Goal: Contribute content: Contribute content

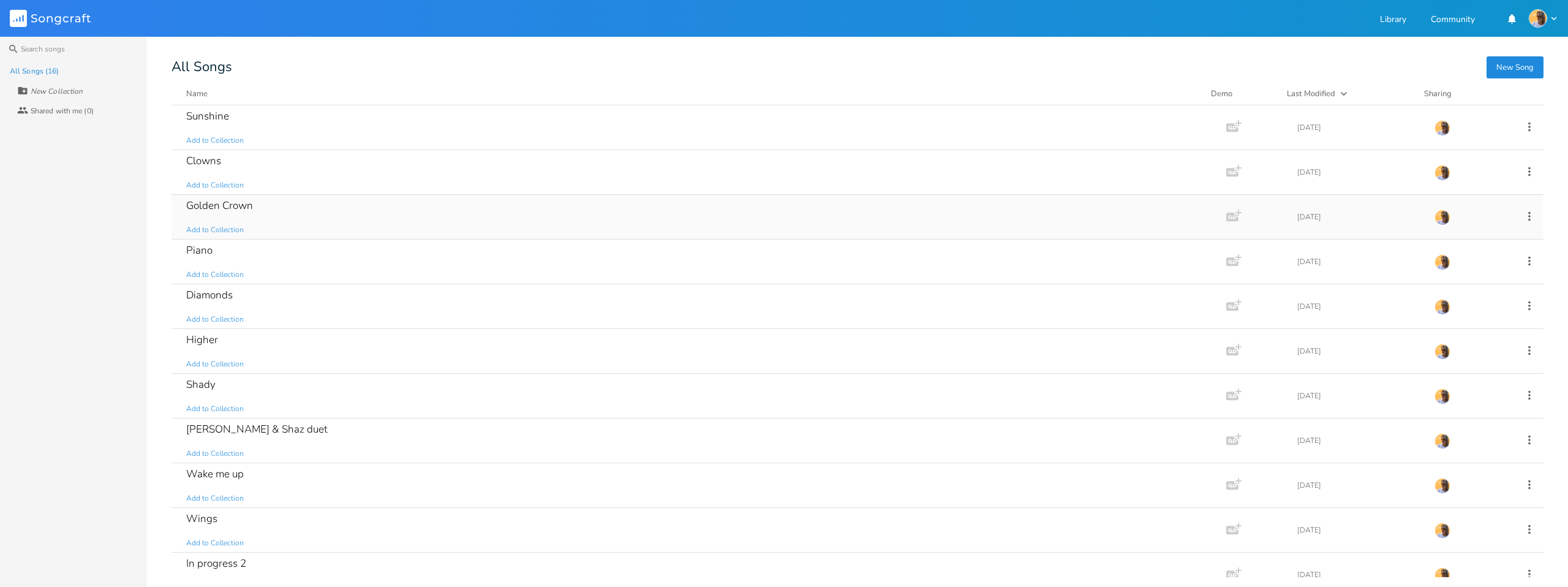
click at [210, 196] on div "Golden Crown Add to Collection" at bounding box center [696, 217] width 1021 height 44
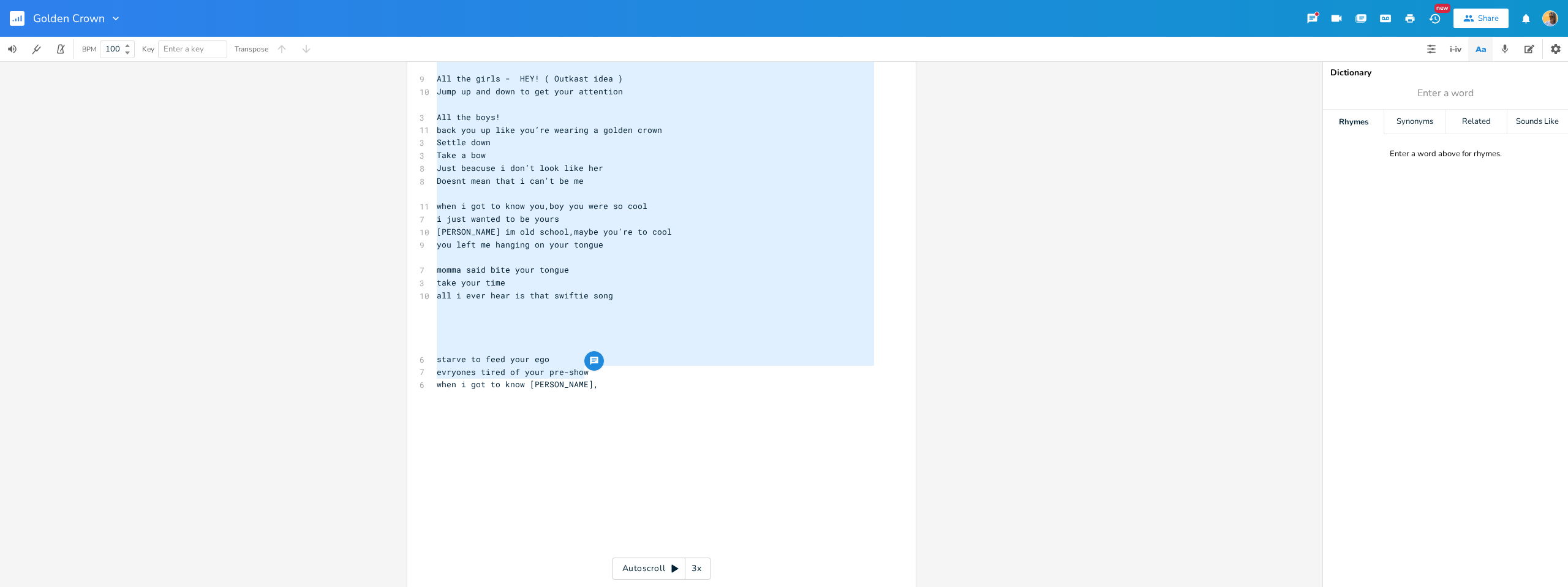
type textarea "This is a new day, I’m riding a new wave Dancing underneath your sun Take me ba…"
drag, startPoint x: 432, startPoint y: 133, endPoint x: 615, endPoint y: 387, distance: 313.1
click at [615, 382] on div "3 golden crown ​ [Verse 1] 5 This is a new day, 6 I’m riding a new wave 7 Danci…" at bounding box center [655, 206] width 442 height 726
click at [611, 412] on pre "​" at bounding box center [655, 410] width 442 height 13
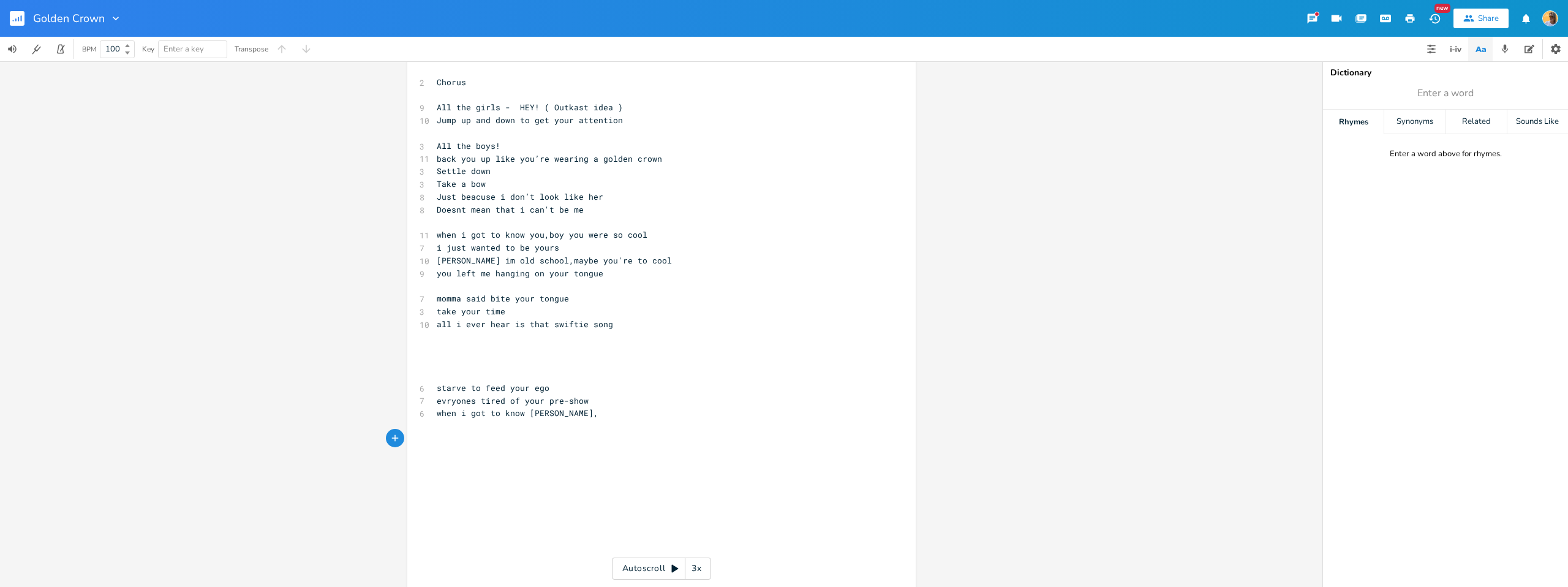
scroll to position [218, 0]
click at [631, 322] on pre "all i ever hear is that swiftie song" at bounding box center [655, 325] width 442 height 13
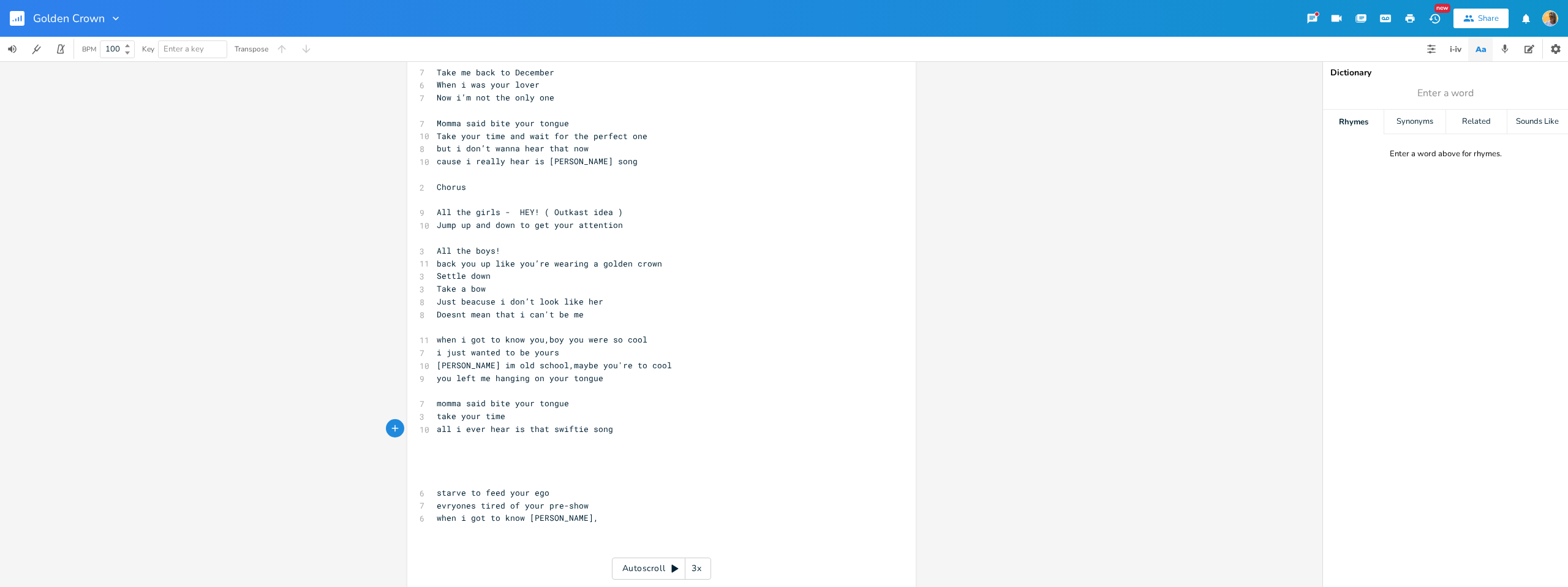
scroll to position [93, 0]
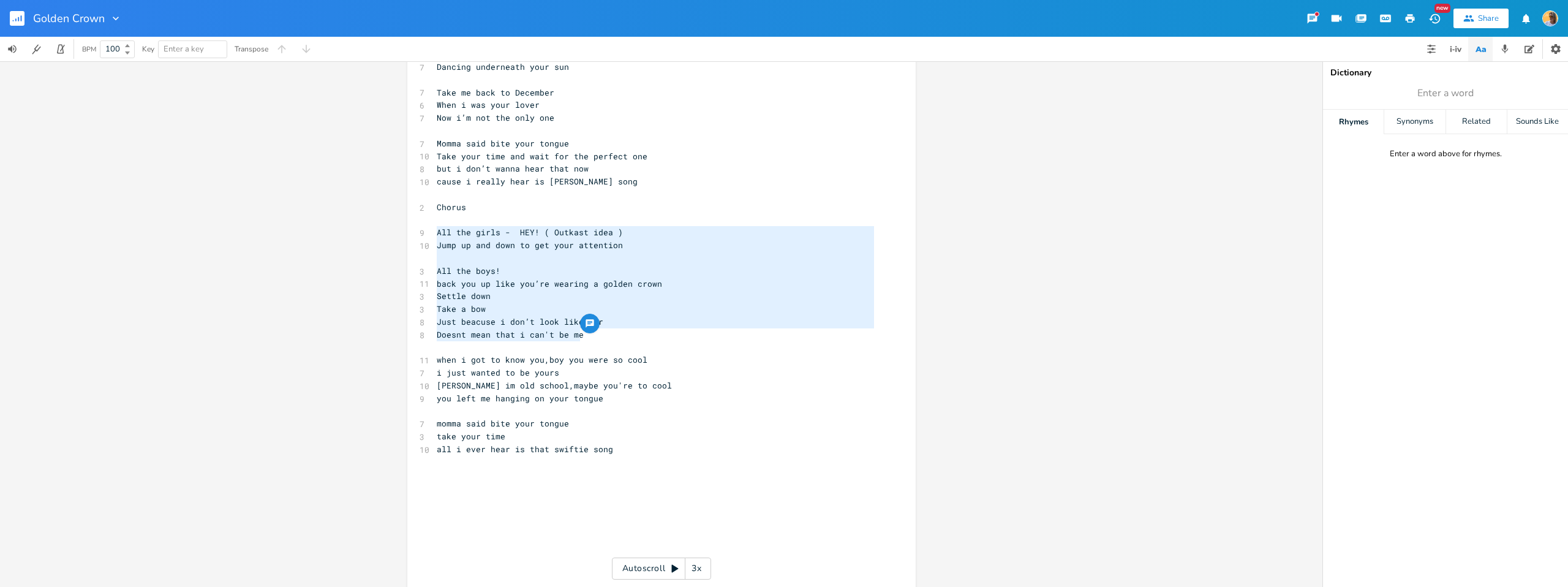
drag, startPoint x: 430, startPoint y: 229, endPoint x: 606, endPoint y: 336, distance: 206.0
click at [606, 336] on div "3 golden crown ​ [Verse 1] 5 This is a new day, 6 I’m riding a new wave 7 Danci…" at bounding box center [655, 424] width 442 height 854
type textarea "​All the girls - HEY! ( Outkast idea ) Jump up and down to get your attention A…"
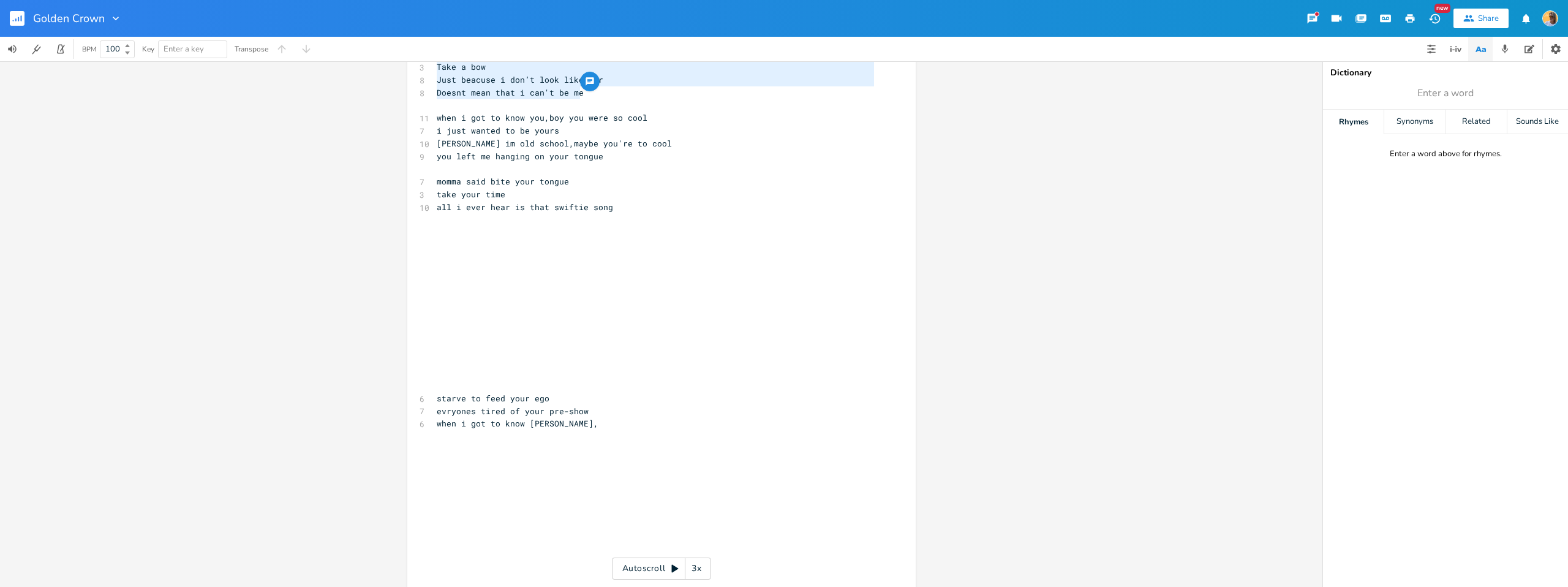
click at [440, 240] on pre "​" at bounding box center [655, 245] width 442 height 13
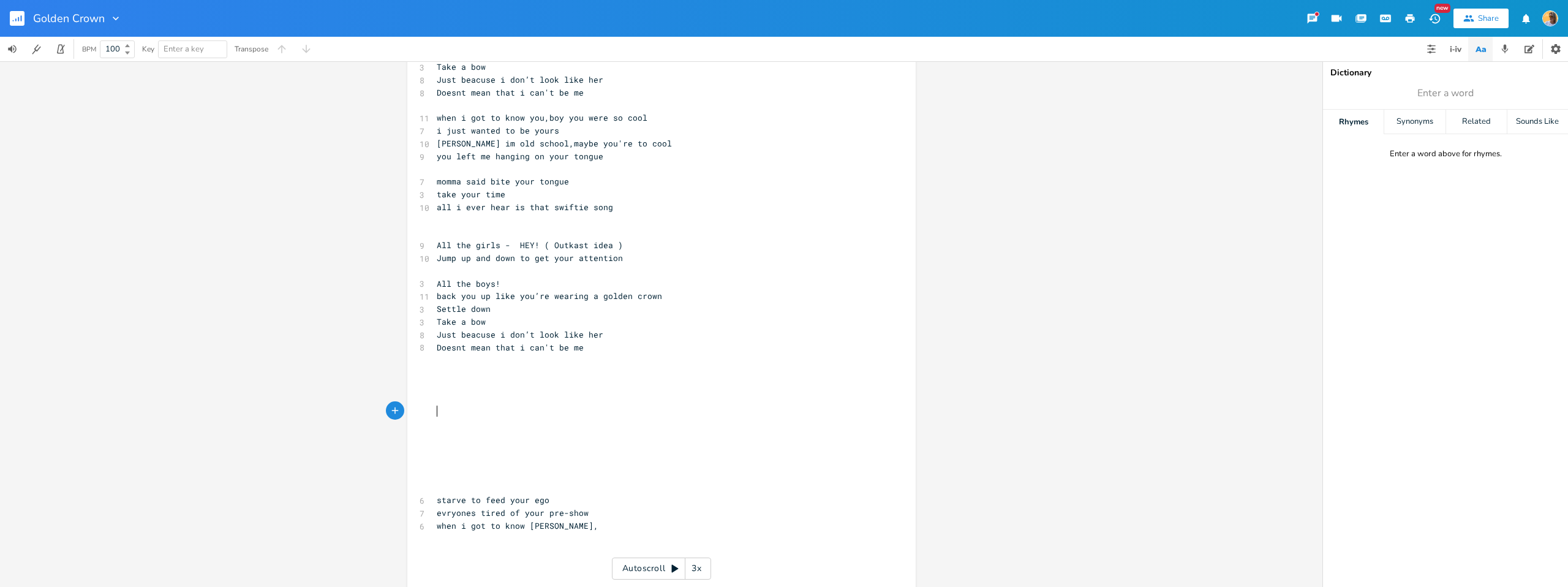
drag, startPoint x: 548, startPoint y: 413, endPoint x: 510, endPoint y: 443, distance: 48.4
click at [547, 413] on pre "​" at bounding box center [655, 412] width 442 height 13
click at [408, 488] on div "x 3 golden crown ​ [Verse 1] 5 This is a new day, 6 I’m riding a new wave 7 Dan…" at bounding box center [662, 230] width 508 height 996
click at [439, 479] on pre "​" at bounding box center [655, 475] width 442 height 13
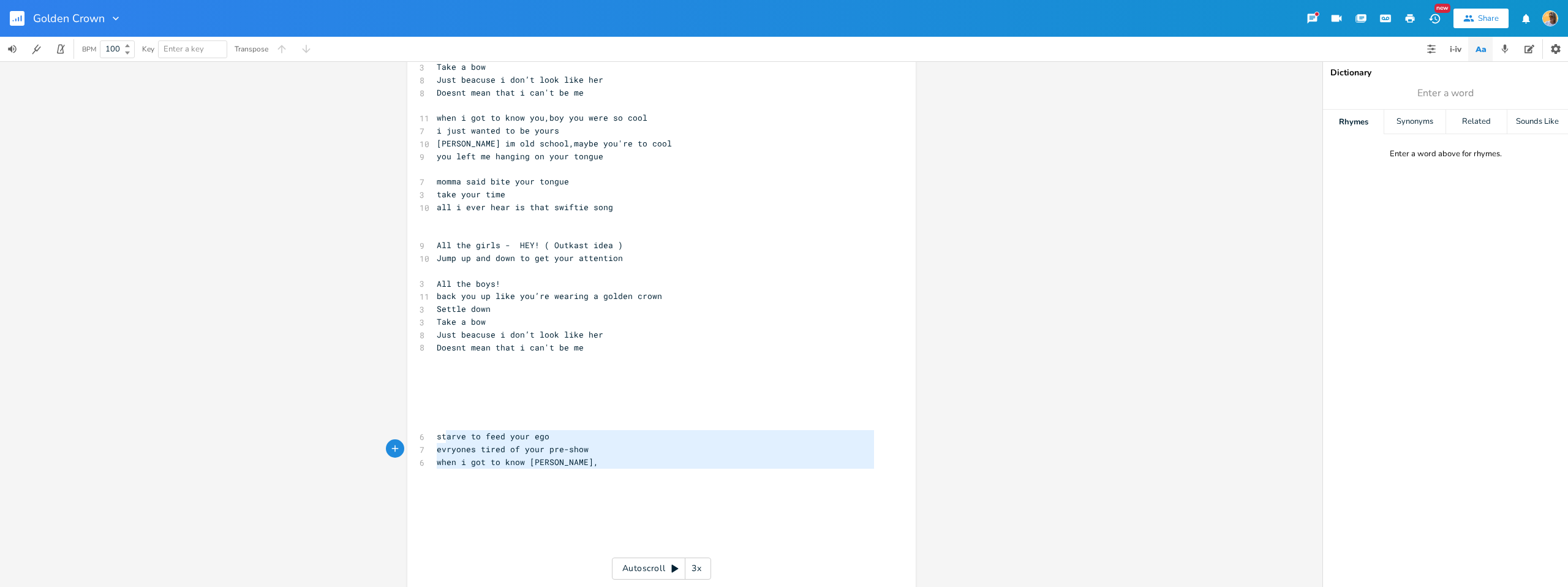
type textarea "starve to feed your ego evryones tired of your pre-show when i got to know [PER…"
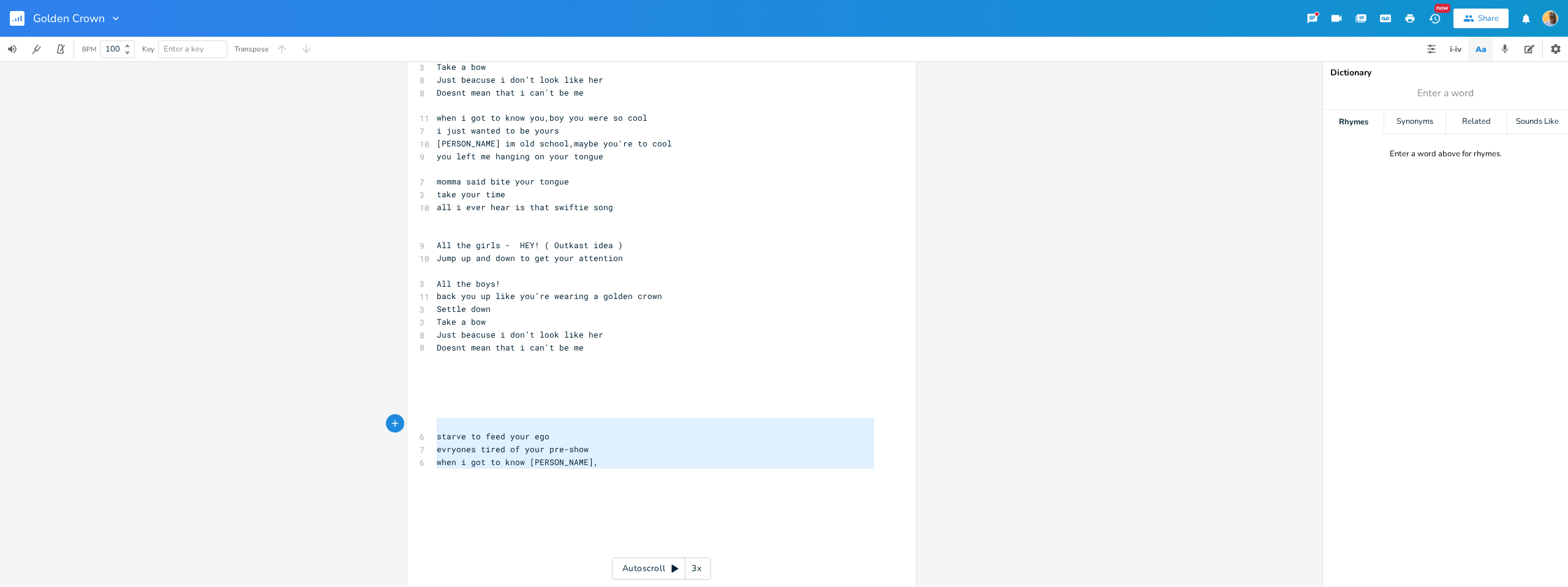
drag, startPoint x: 507, startPoint y: 459, endPoint x: 376, endPoint y: 418, distance: 137.3
click at [370, 421] on div "starve to feed your ego evryones tired of your pre-show when i got to know yu, …" at bounding box center [661, 324] width 1323 height 526
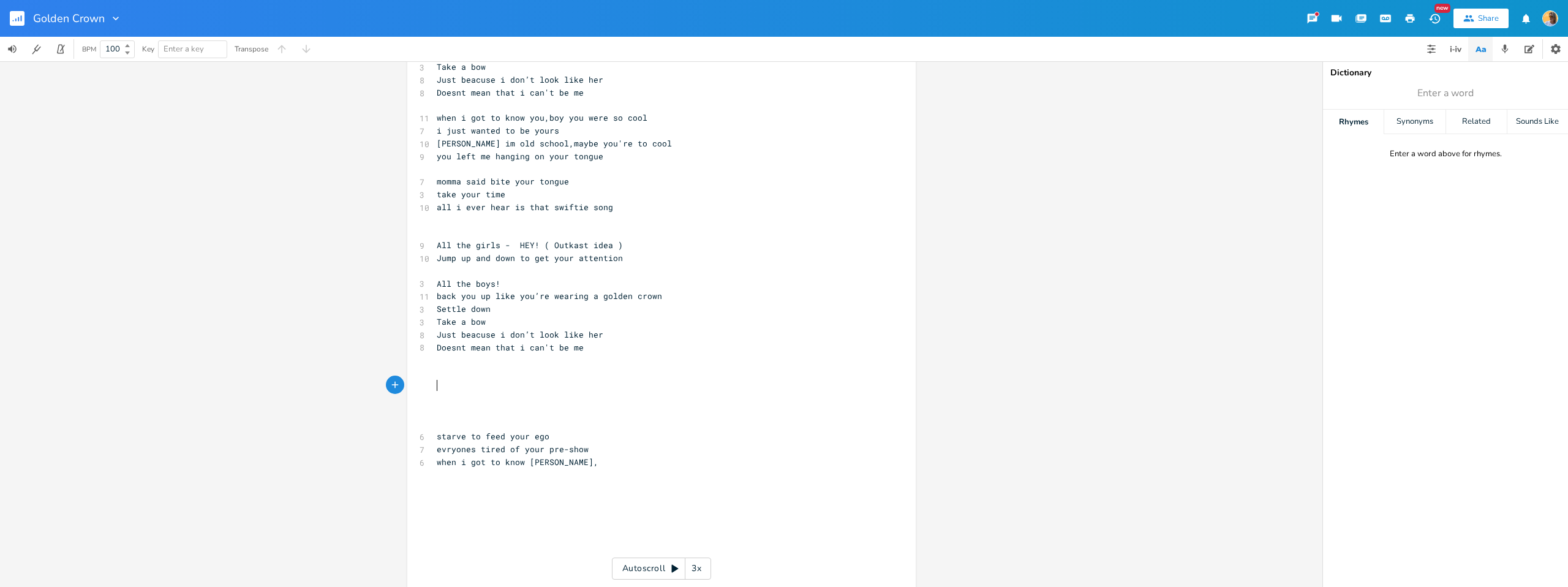
click at [455, 390] on pre "​" at bounding box center [655, 386] width 442 height 13
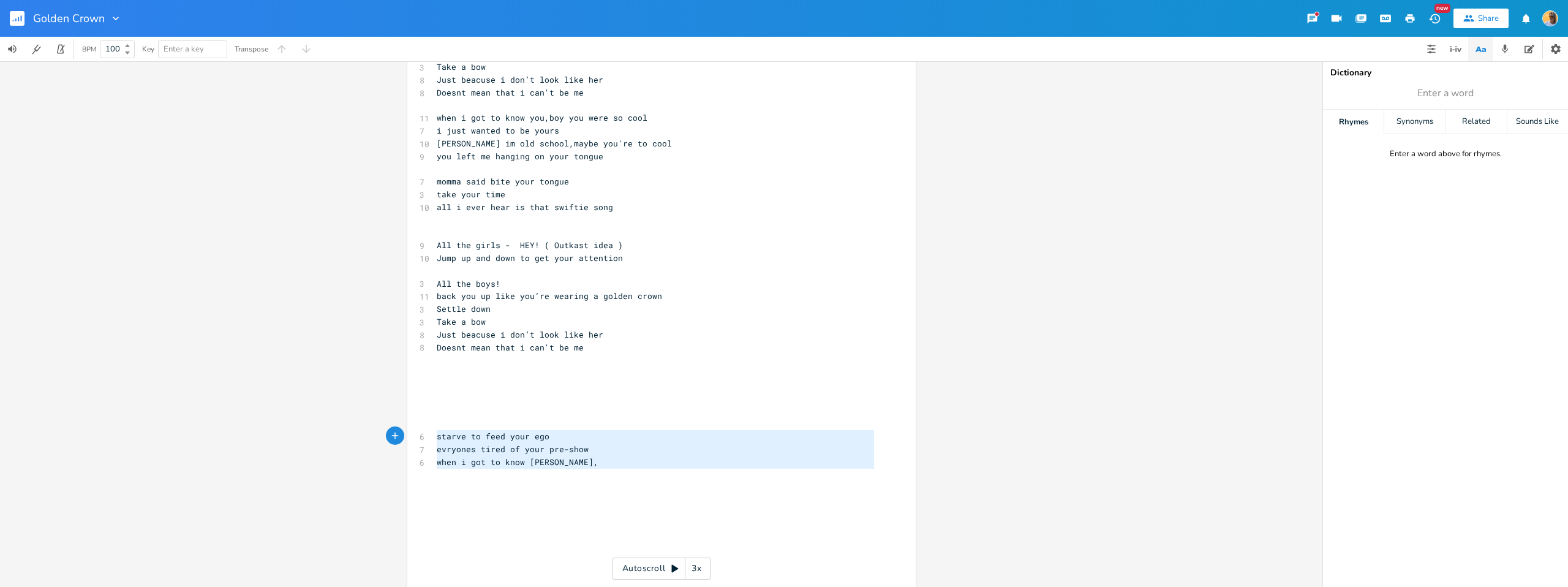
type textarea "starve to feed your ego evryones tired of your pre-show when i got to know [PER…"
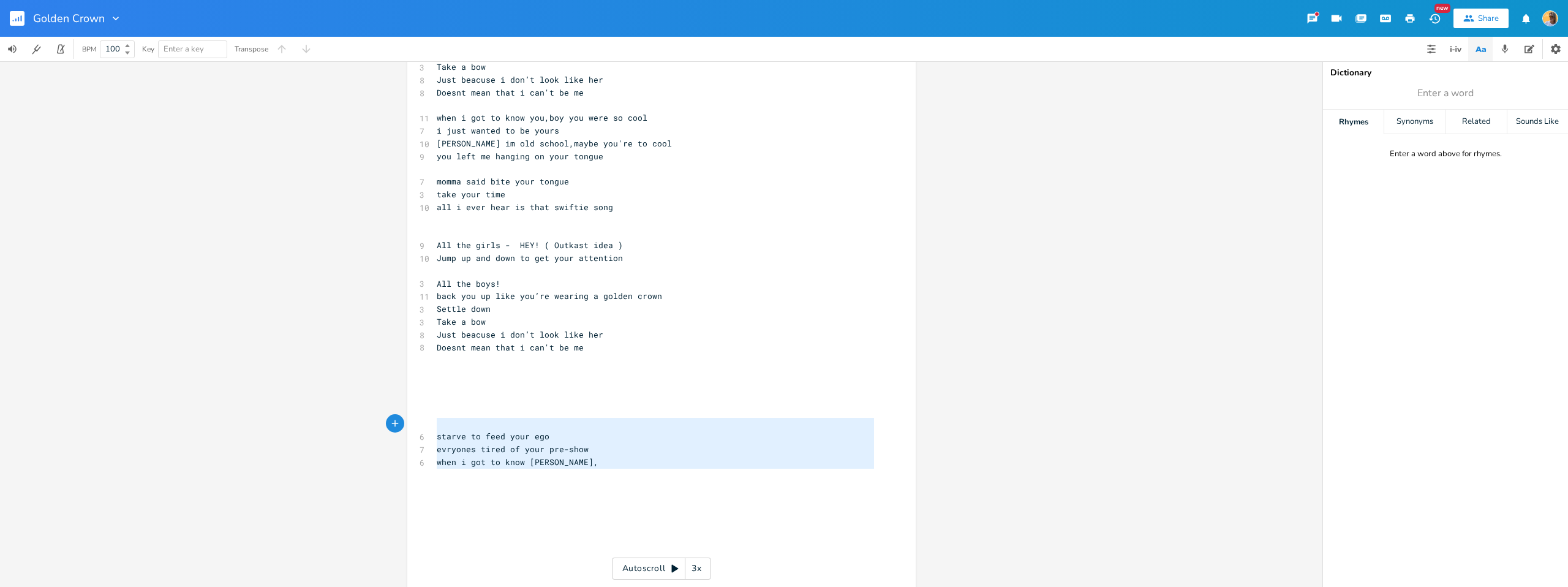
drag, startPoint x: 569, startPoint y: 478, endPoint x: 407, endPoint y: 426, distance: 170.1
click at [408, 426] on div "starve to feed your ego evryones tired of your pre-show when i got to know yu, …" at bounding box center [662, 198] width 508 height 932
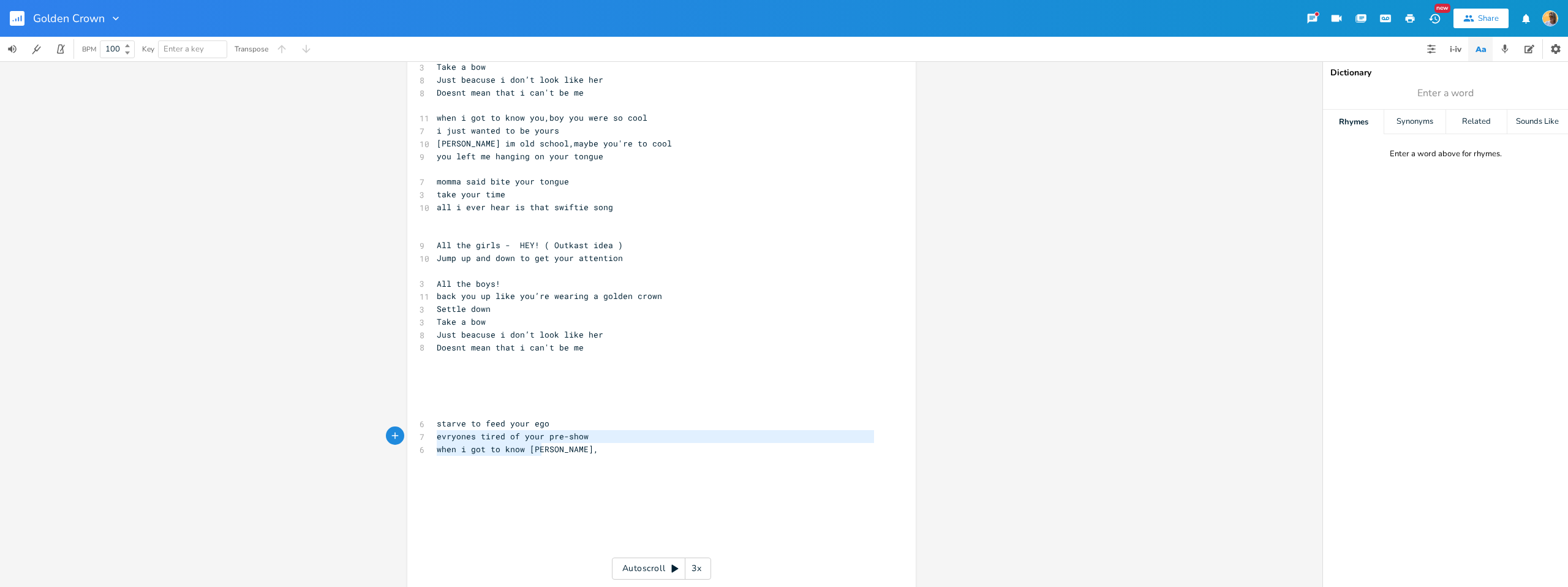
type textarea "starve to feed your ego evryones tired of your pre-show when i got to know [PER…"
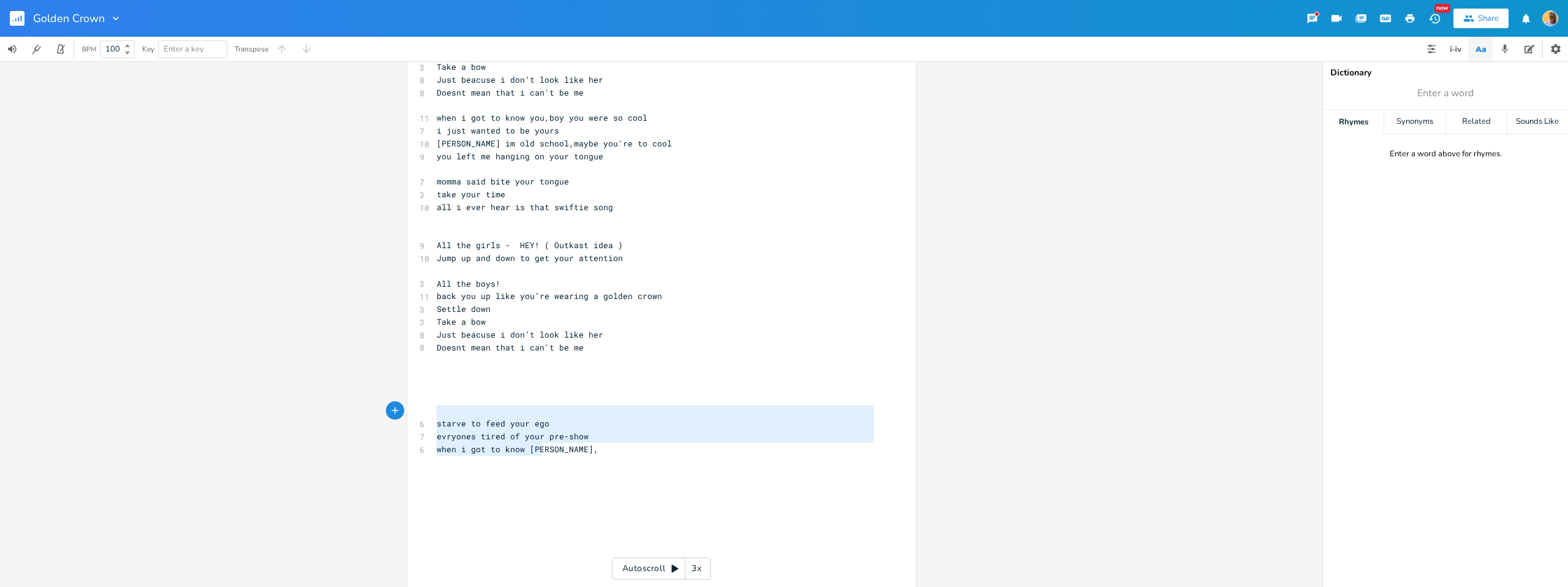
drag, startPoint x: 446, startPoint y: 450, endPoint x: 420, endPoint y: 416, distance: 42.8
click at [420, 416] on div "starve to feed your ego evryones tired of your pre-show when i got to know yu, …" at bounding box center [662, 185] width 508 height 906
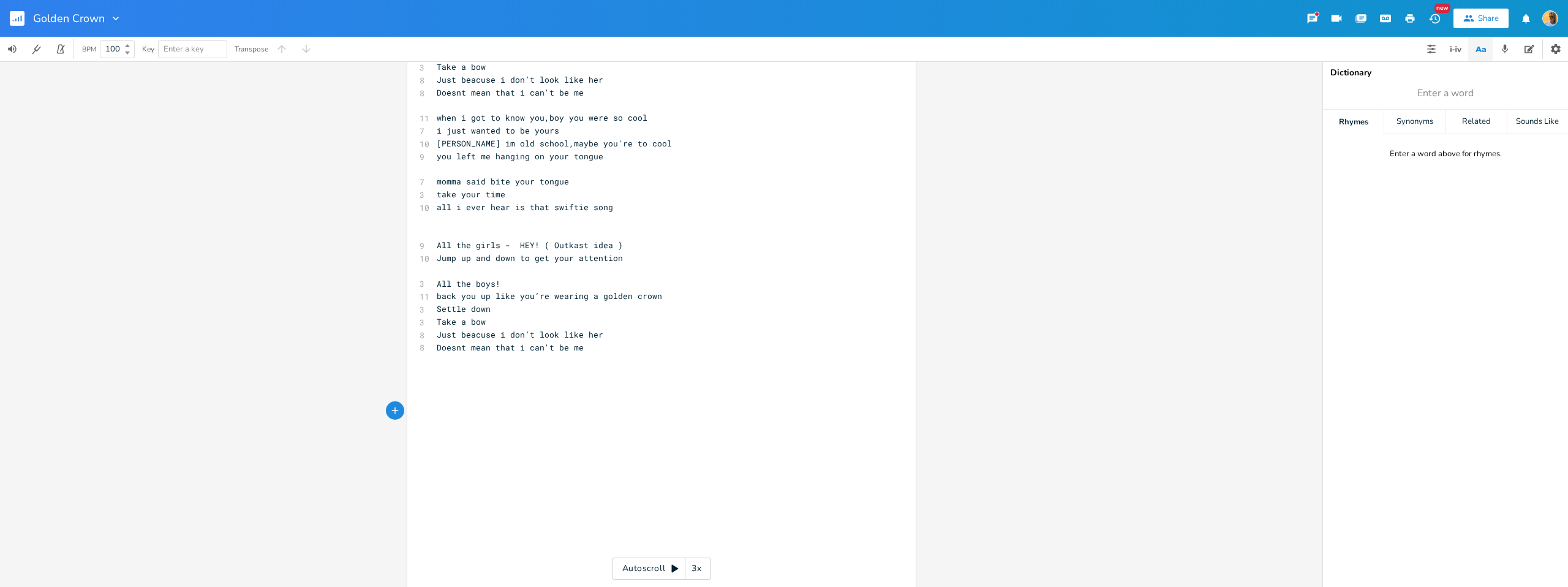
click at [438, 377] on pre "​" at bounding box center [655, 373] width 442 height 13
type textarea "All the boys"
type textarea "now all the girls in the house say]"
type textarea "bot"
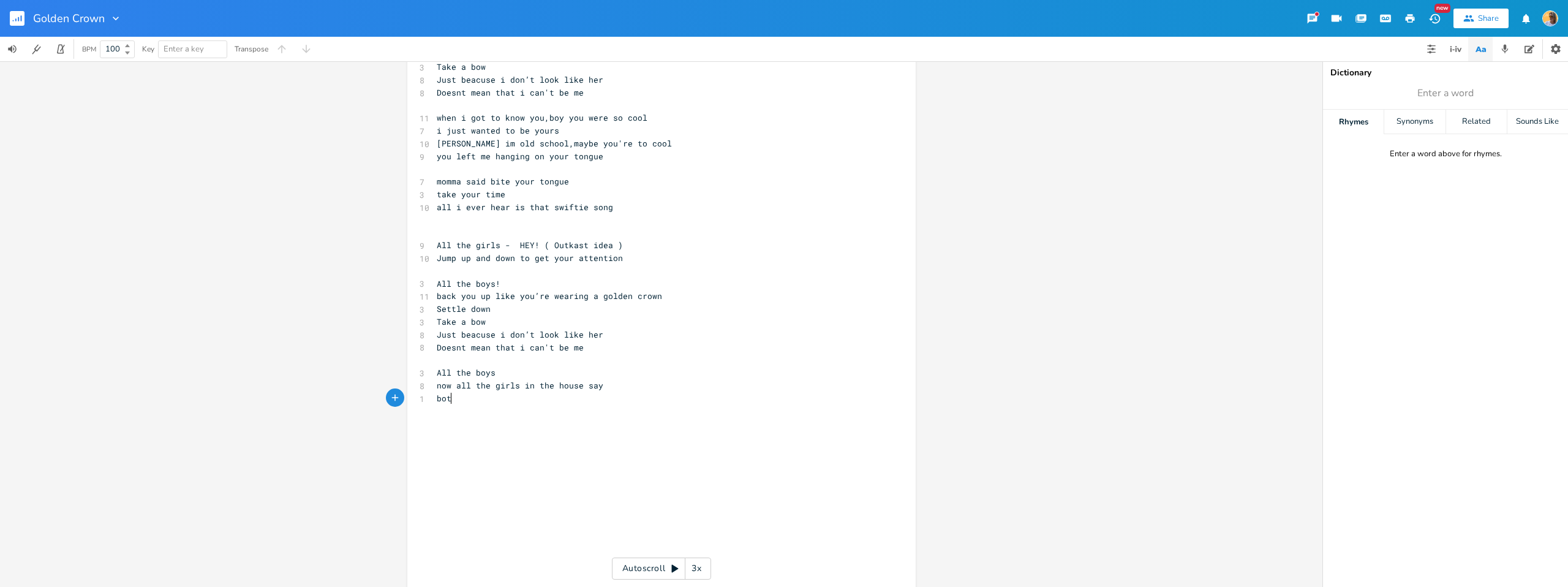
scroll to position [0, 11]
type textarea "now all the biys in the houyis"
type textarea "use say"
type textarea "now everybody on"
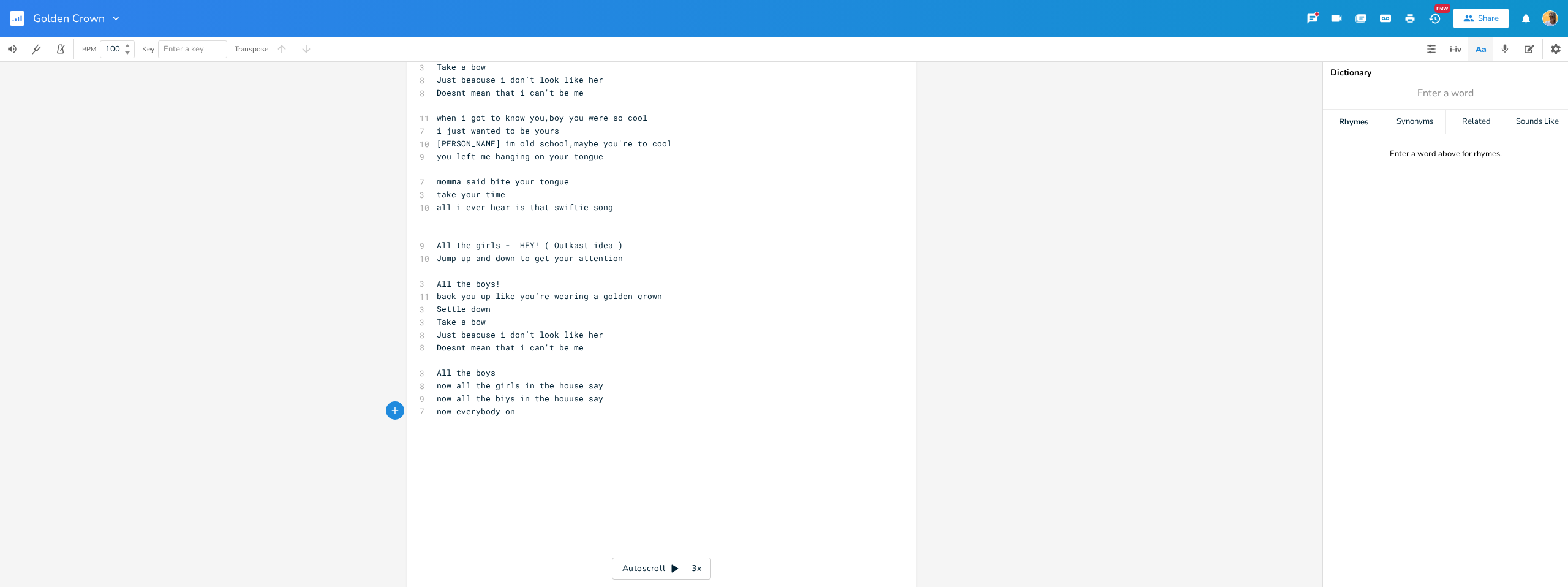
scroll to position [0, 68]
type textarea "in the hous sey"
type textarea "ay"
type textarea "heyyyy"
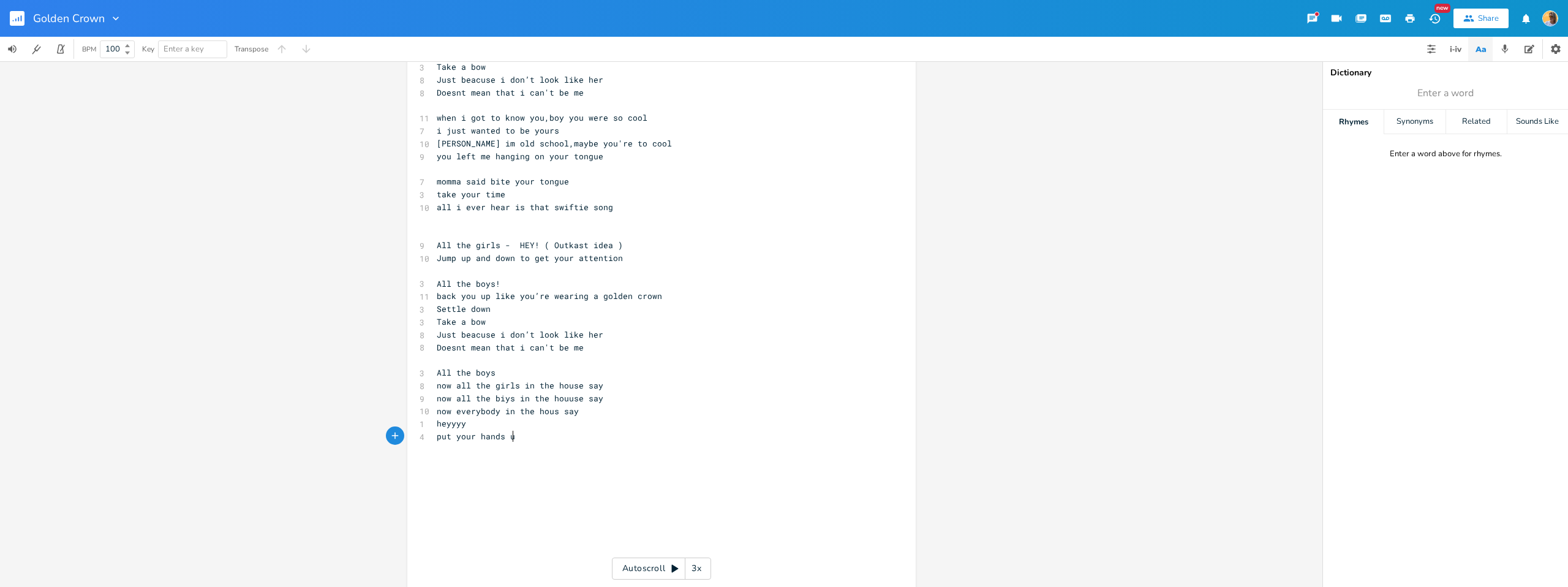
type textarea "put your hands up"
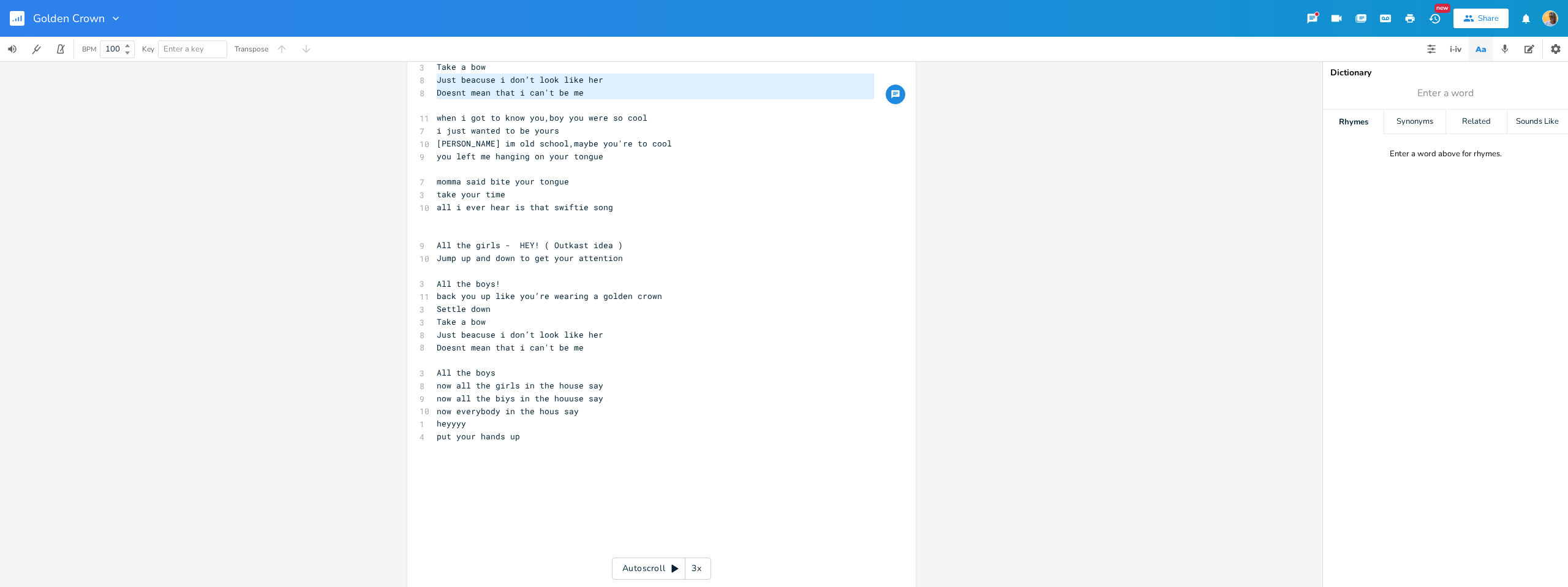
drag, startPoint x: 432, startPoint y: 80, endPoint x: 596, endPoint y: 100, distance: 165.2
click at [596, 100] on div "3 golden crown ​ [Verse 1] 5 This is a new day, 6 I’m riding a new wave 7 Danci…" at bounding box center [655, 219] width 442 height 930
type textarea "​Just beacuse i don’t look like her Doesnt mean that i can't be me"
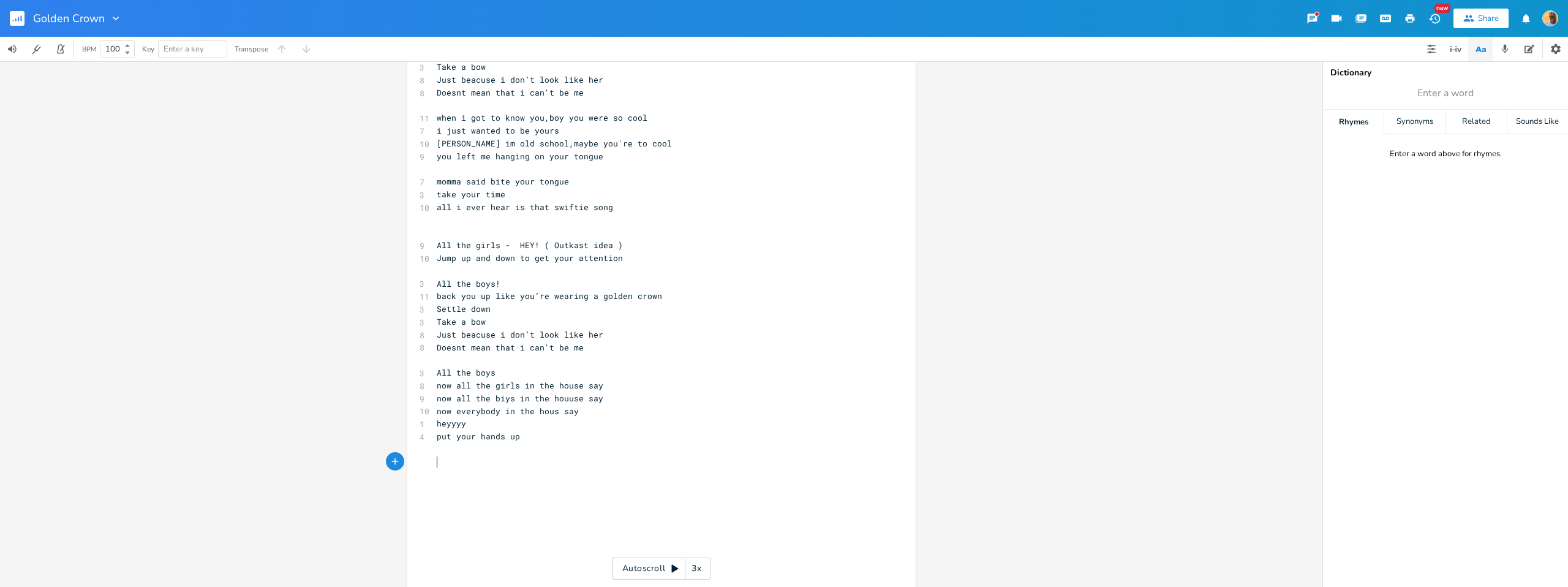
click at [442, 462] on pre "​" at bounding box center [655, 462] width 442 height 13
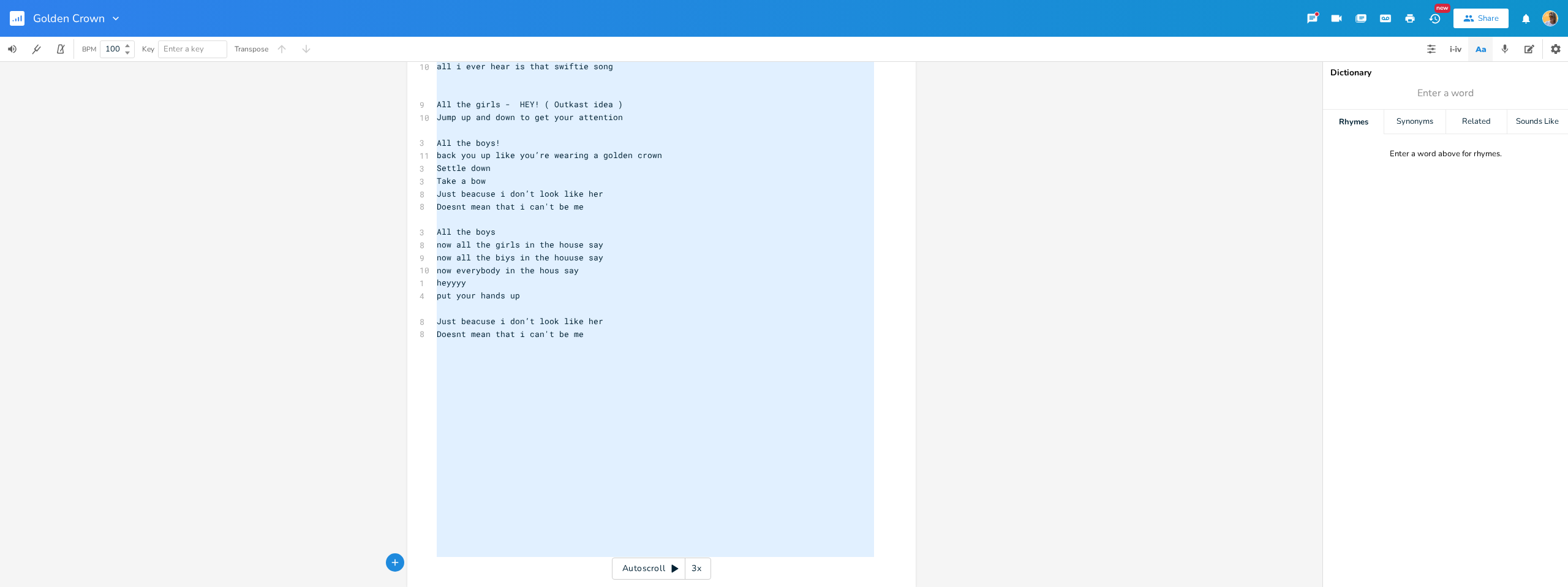
scroll to position [0, 0]
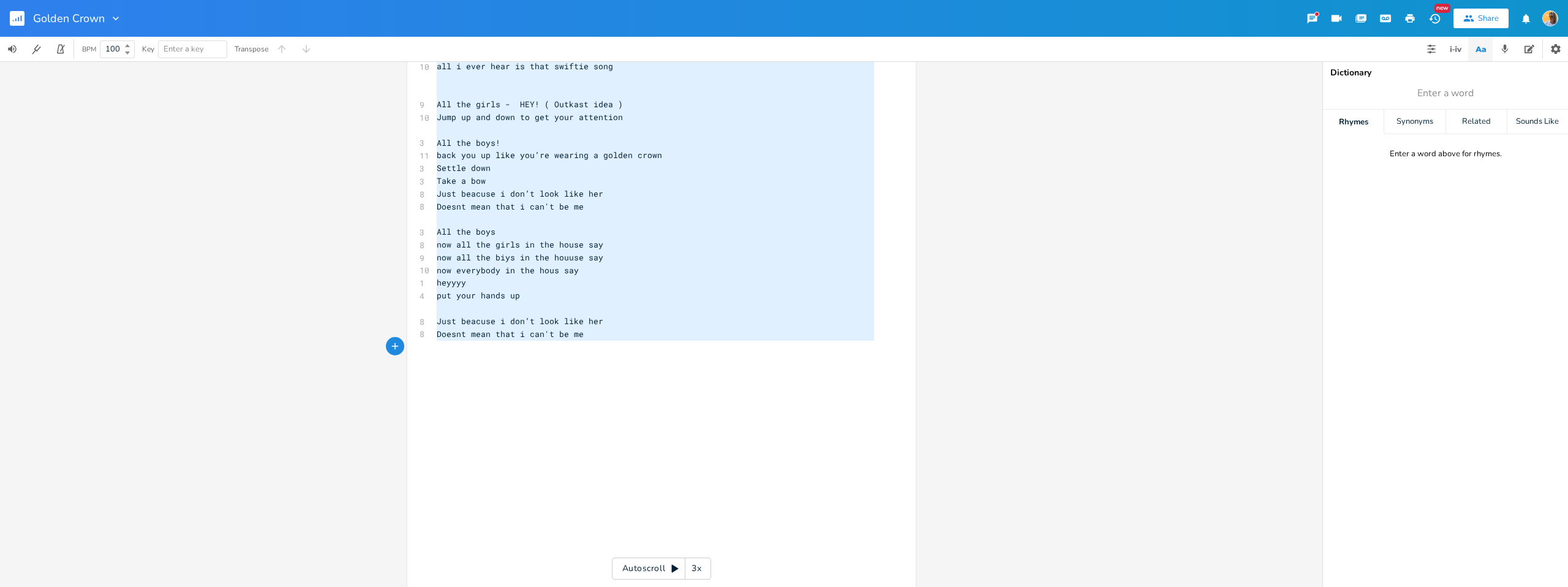
drag, startPoint x: 430, startPoint y: 122, endPoint x: 663, endPoint y: 351, distance: 326.7
click at [663, 351] on div "3 golden crown ​ [Verse 1] 5 This is a new day, 6 I’m riding a new wave 7 Danci…" at bounding box center [655, 91] width 442 height 956
type textarea "[Lorem 8] Ipsu do s ame con, A’e seddoe t inc utla Etdolor magnaaliqu enim adm …"
click at [603, 385] on pre "​" at bounding box center [655, 385] width 442 height 13
